Goal: Task Accomplishment & Management: Complete application form

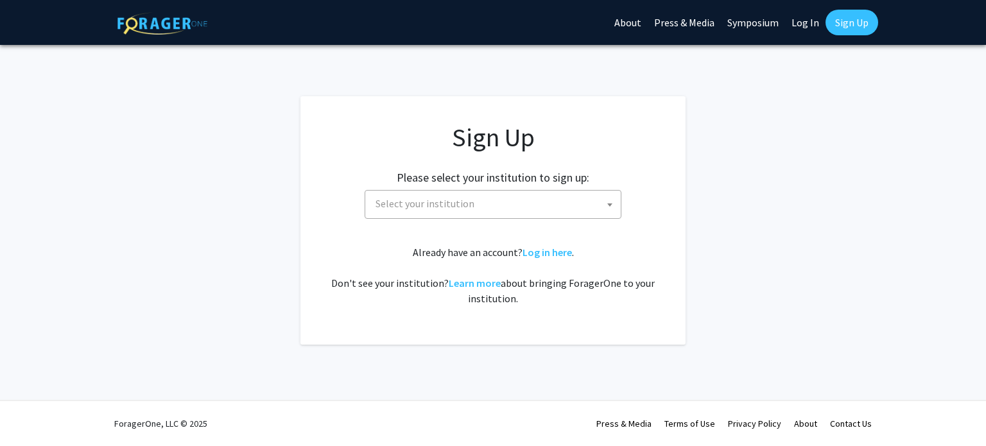
click at [554, 202] on span "Select your institution" at bounding box center [495, 204] width 250 height 26
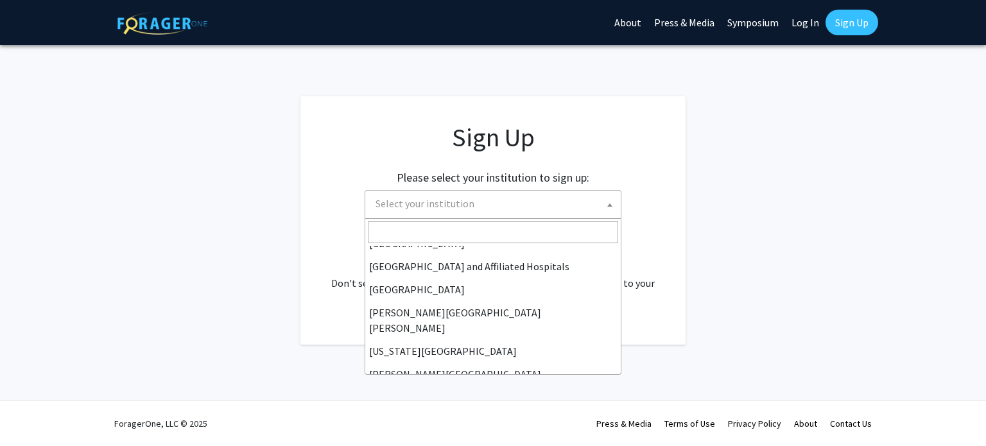
scroll to position [193, 0]
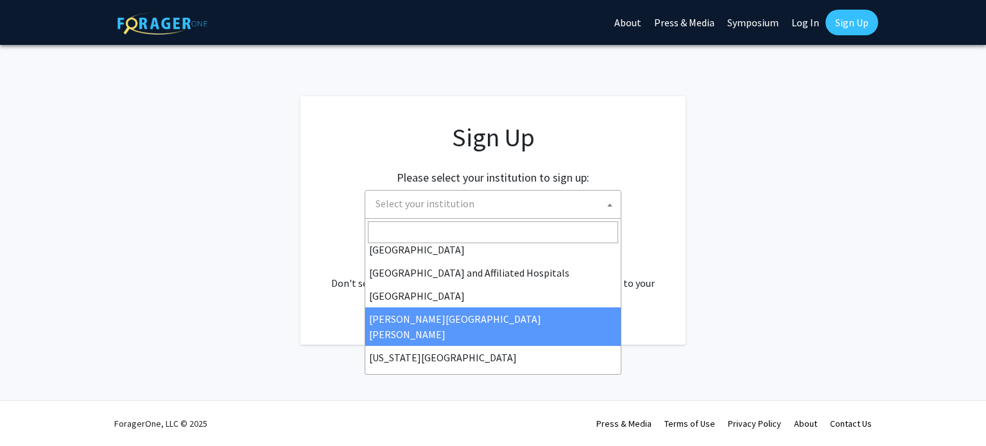
select select "1"
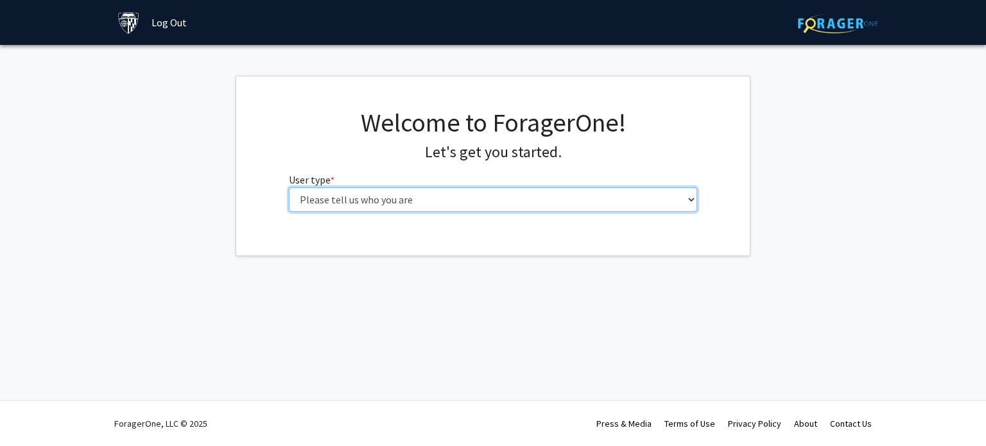
click at [432, 207] on select "Please tell us who you are Undergraduate Student Master's Student Doctoral Cand…" at bounding box center [493, 199] width 409 height 24
select select "2: masters"
click at [289, 187] on select "Please tell us who you are Undergraduate Student Master's Student Doctoral Cand…" at bounding box center [493, 199] width 409 height 24
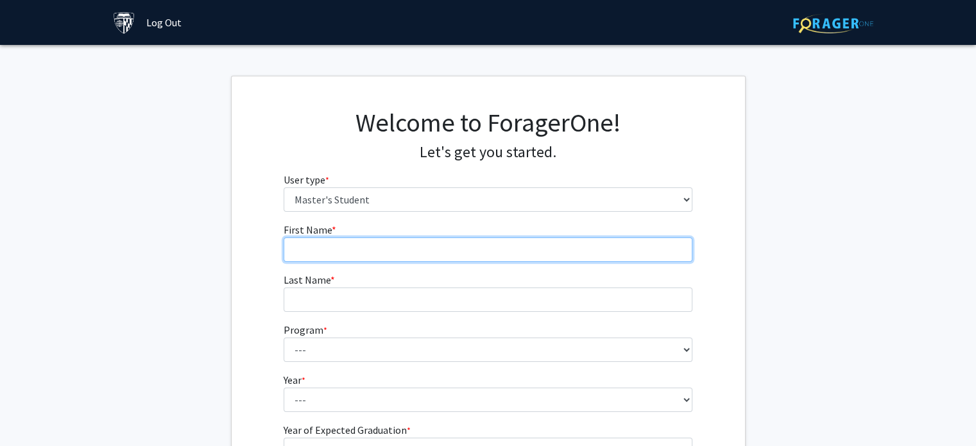
click at [377, 250] on input "First Name * required" at bounding box center [488, 249] width 409 height 24
type input "Duc"
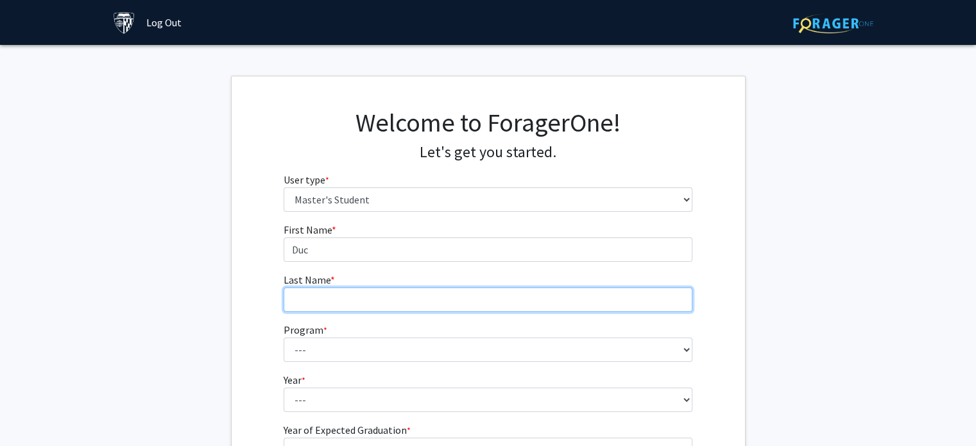
type input "Tran"
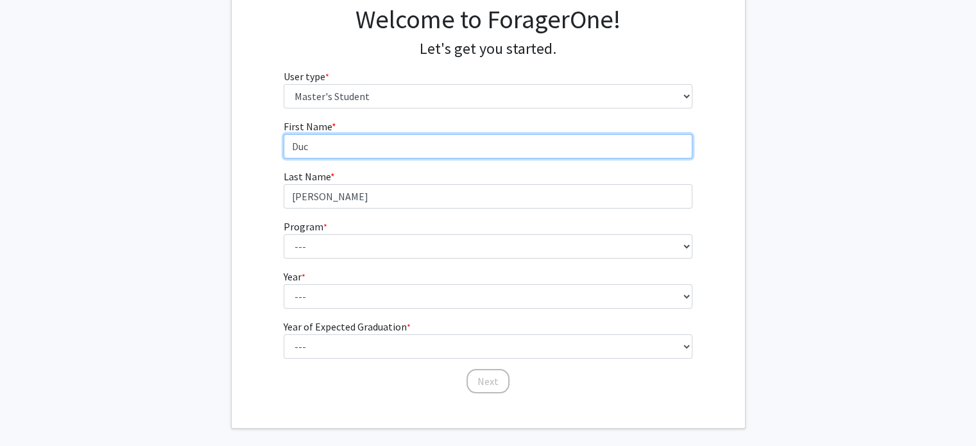
scroll to position [128, 0]
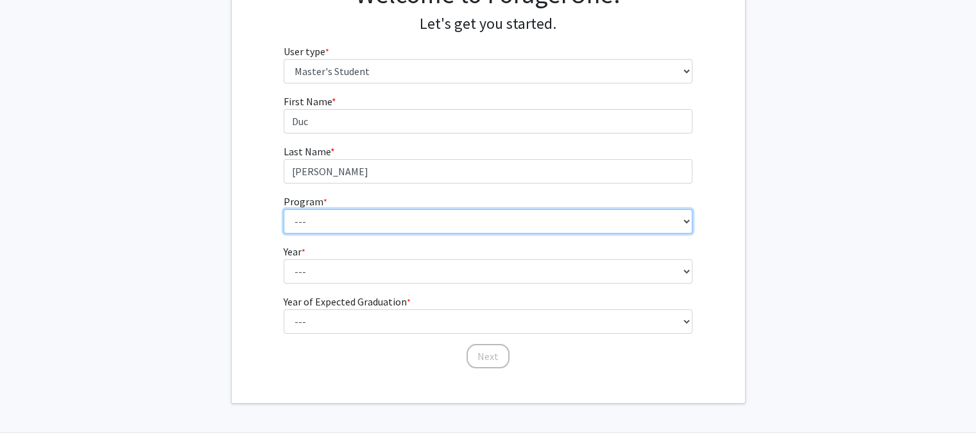
click at [398, 223] on select "--- Anatomy Education Applied and Computational Mathematics Applied Biomedical …" at bounding box center [488, 221] width 409 height 24
select select "109: 109"
click at [284, 209] on select "--- Anatomy Education Applied and Computational Mathematics Applied Biomedical …" at bounding box center [488, 221] width 409 height 24
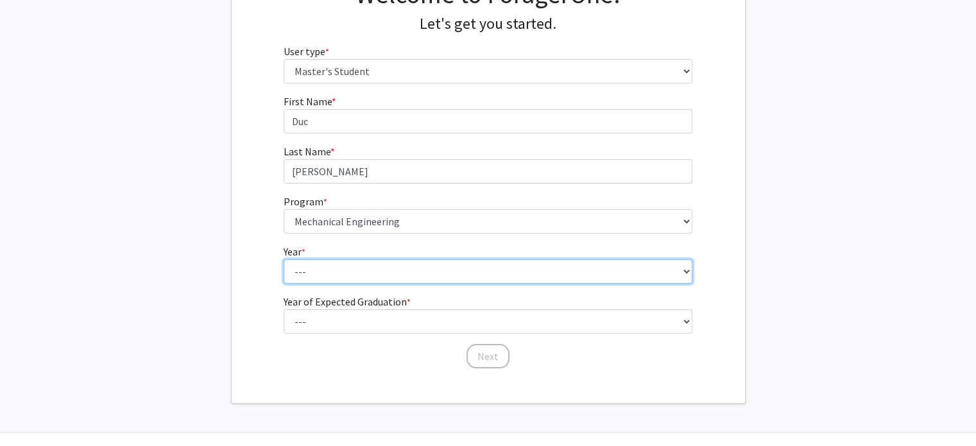
click at [309, 268] on select "--- First Year Second Year" at bounding box center [488, 271] width 409 height 24
select select "1: first_year"
click at [284, 259] on select "--- First Year Second Year" at bounding box center [488, 271] width 409 height 24
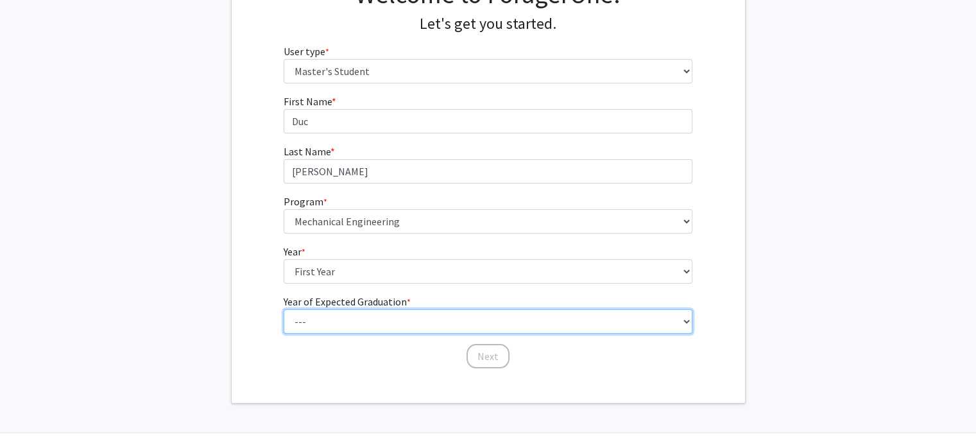
click at [326, 318] on select "--- 2025 2026 2027 2028 2029 2030 2031 2032 2033 2034" at bounding box center [488, 321] width 409 height 24
select select "6: 2030"
click at [284, 309] on select "--- 2025 2026 2027 2028 2029 2030 2031 2032 2033 2034" at bounding box center [488, 321] width 409 height 24
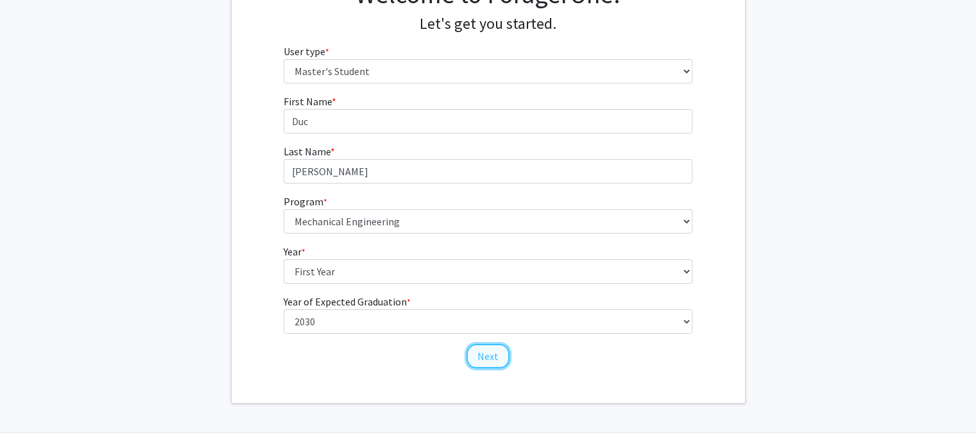
click at [496, 356] on button "Next" at bounding box center [487, 356] width 43 height 24
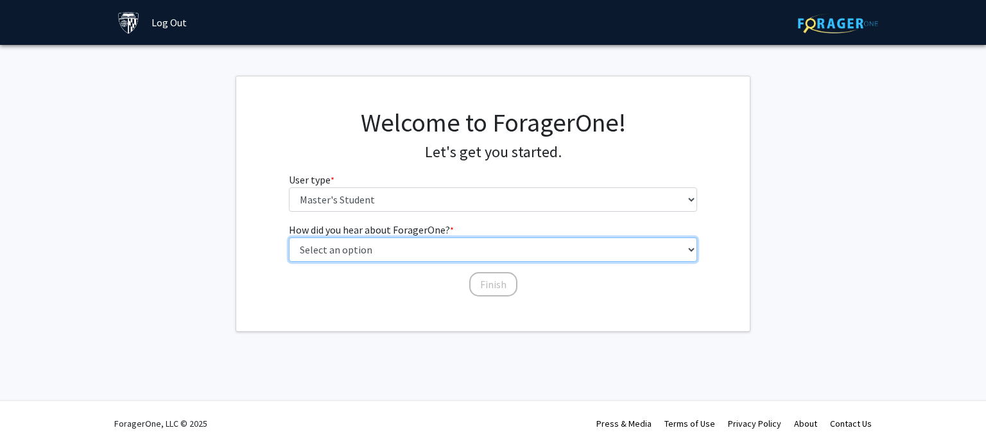
click at [441, 246] on select "Select an option Peer/student recommendation Faculty/staff recommendation Unive…" at bounding box center [493, 249] width 409 height 24
select select "3: university_website"
click at [289, 237] on select "Select an option Peer/student recommendation Faculty/staff recommendation Unive…" at bounding box center [493, 249] width 409 height 24
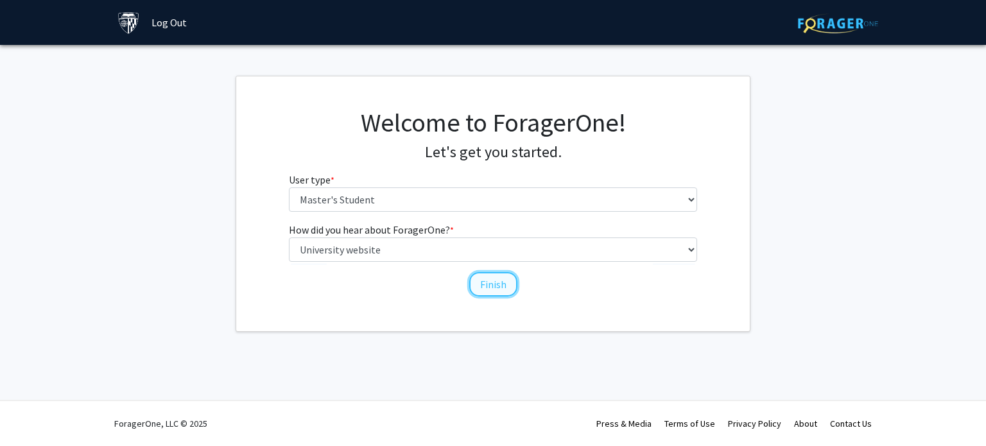
click at [493, 285] on button "Finish" at bounding box center [493, 284] width 48 height 24
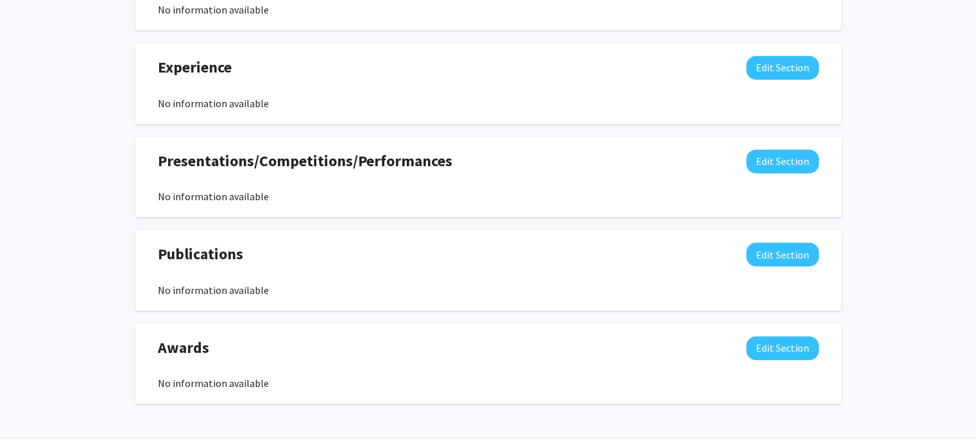
scroll to position [757, 0]
